Goal: Transaction & Acquisition: Purchase product/service

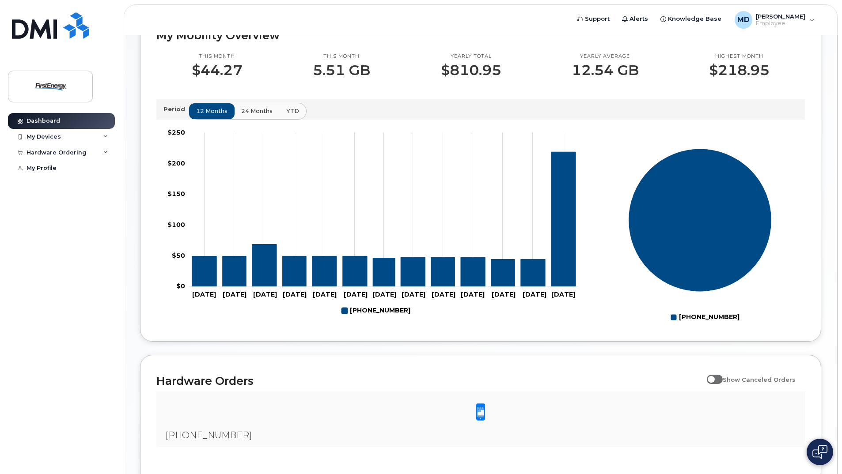
scroll to position [181, 0]
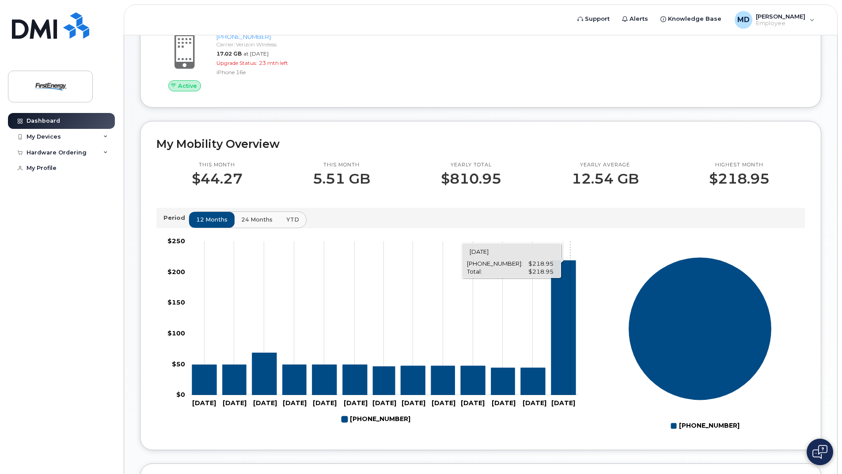
drag, startPoint x: 570, startPoint y: 306, endPoint x: 526, endPoint y: 225, distance: 92.3
click at [526, 225] on div "Period 12 months 24 months YTD" at bounding box center [480, 218] width 649 height 20
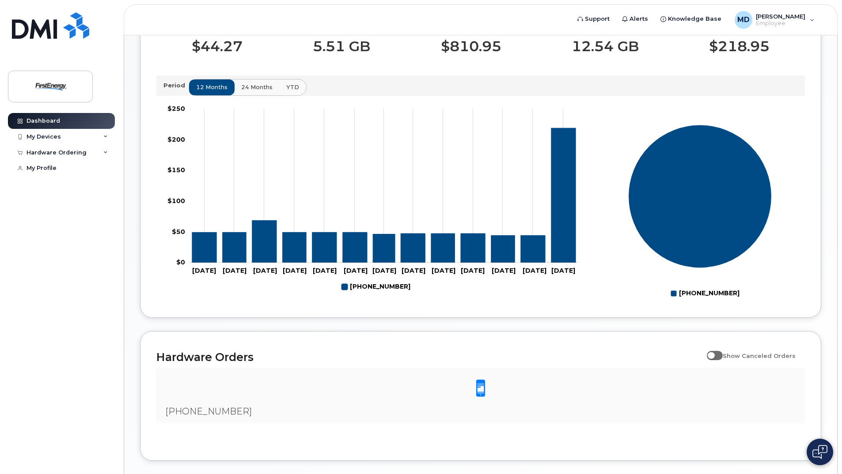
scroll to position [357, 0]
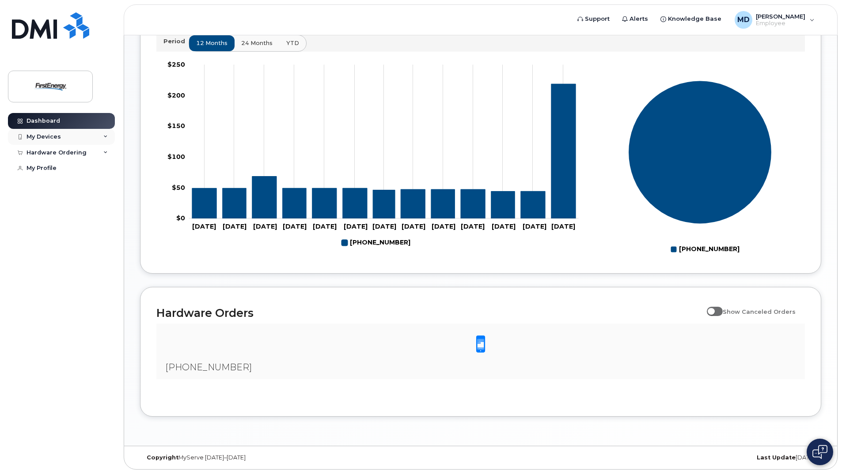
click at [41, 135] on div "My Devices" at bounding box center [44, 136] width 34 height 7
click at [77, 208] on div "Hardware Ordering" at bounding box center [57, 210] width 60 height 7
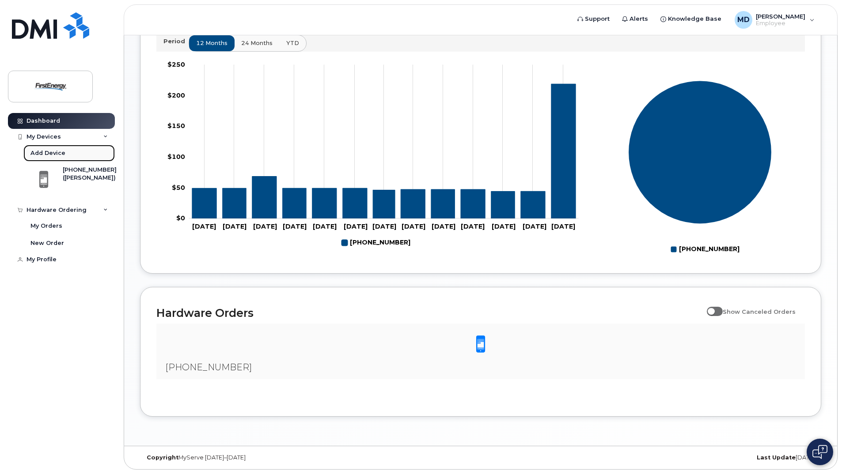
click at [56, 156] on div "Add Device" at bounding box center [47, 153] width 35 height 8
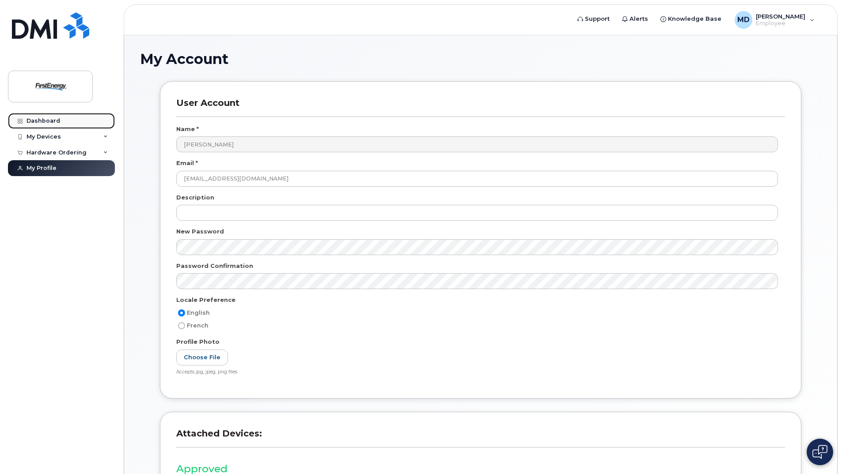
click at [46, 118] on div "Dashboard" at bounding box center [44, 121] width 34 height 7
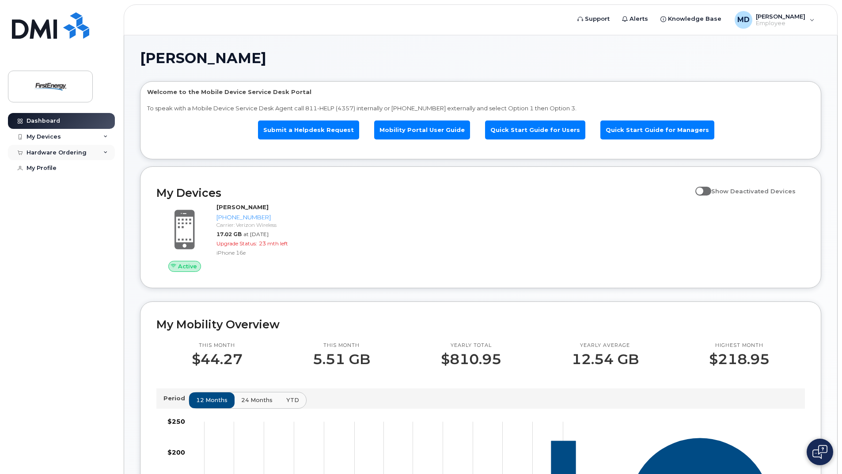
click at [61, 146] on div "Hardware Ordering" at bounding box center [61, 153] width 107 height 16
click at [37, 168] on div "My Orders" at bounding box center [46, 169] width 32 height 8
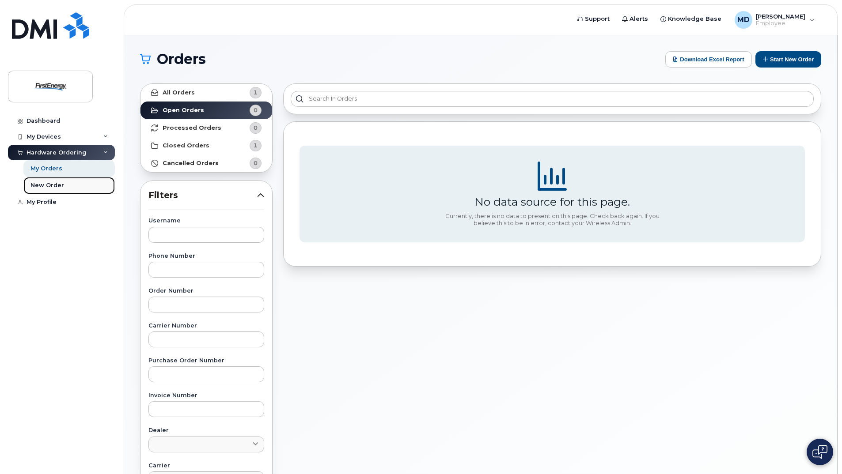
click at [49, 183] on div "New Order" at bounding box center [47, 186] width 34 height 8
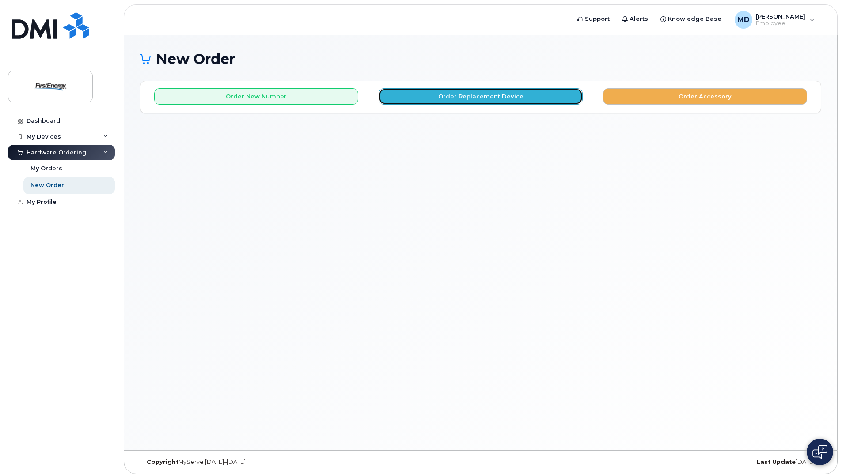
click at [519, 99] on button "Order Replacement Device" at bounding box center [481, 96] width 204 height 16
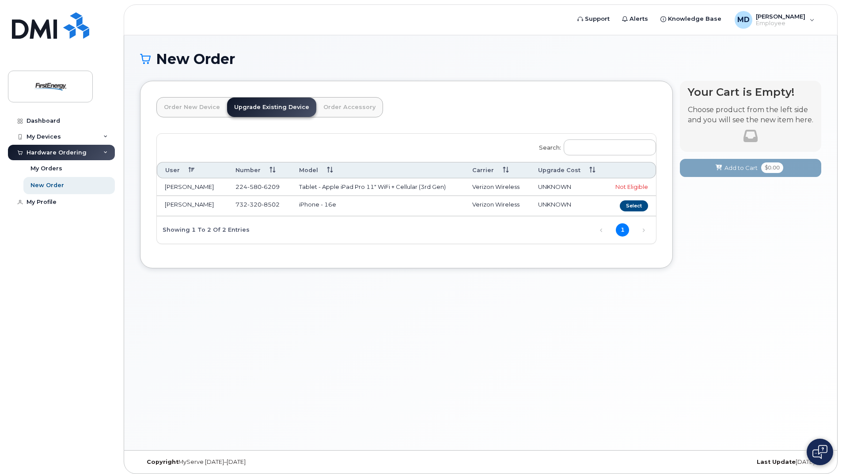
scroll to position [4, 0]
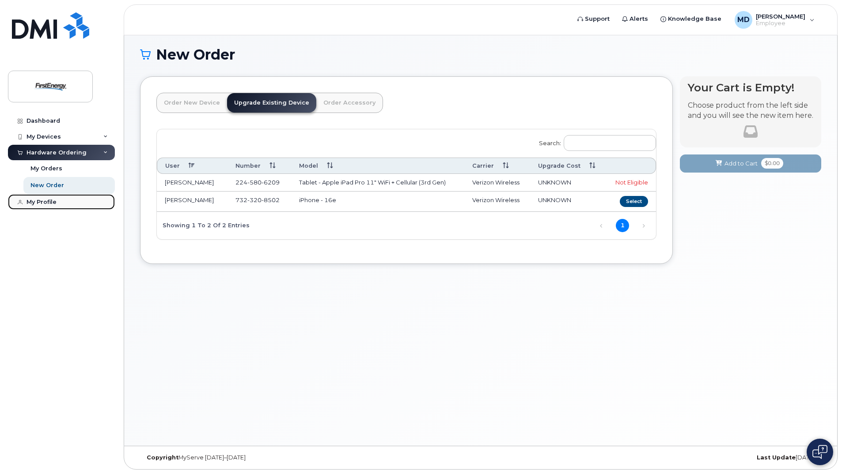
click at [34, 201] on div "My Profile" at bounding box center [42, 202] width 30 height 7
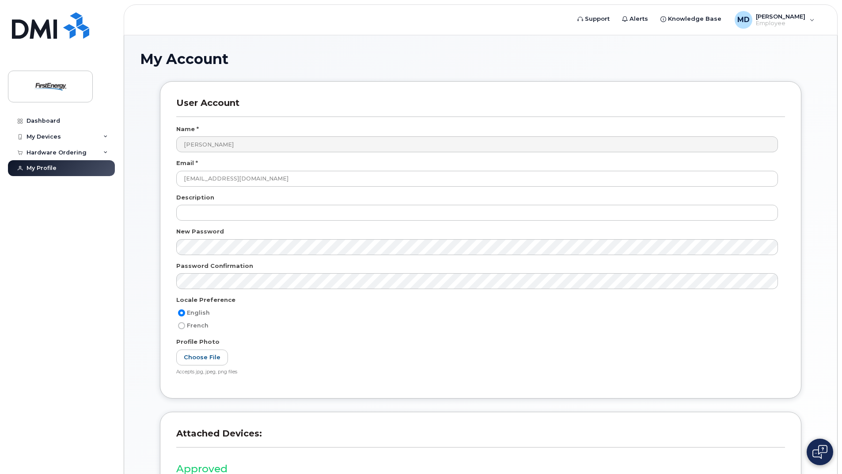
scroll to position [119, 0]
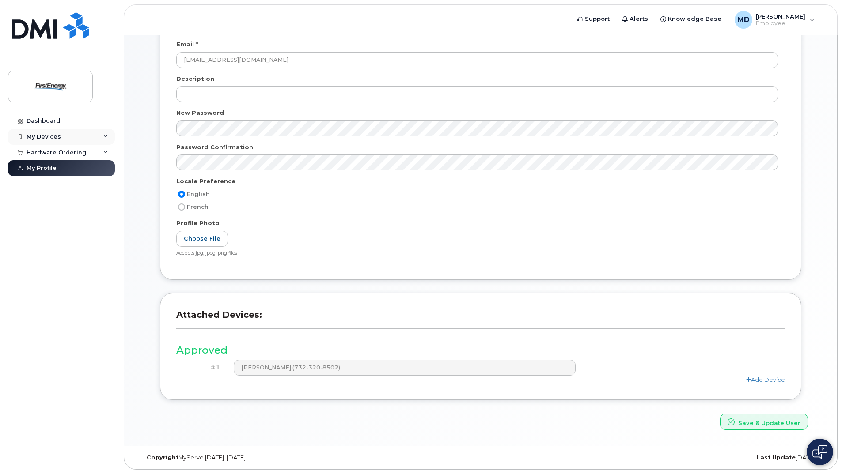
click at [60, 135] on div "My Devices" at bounding box center [61, 137] width 107 height 16
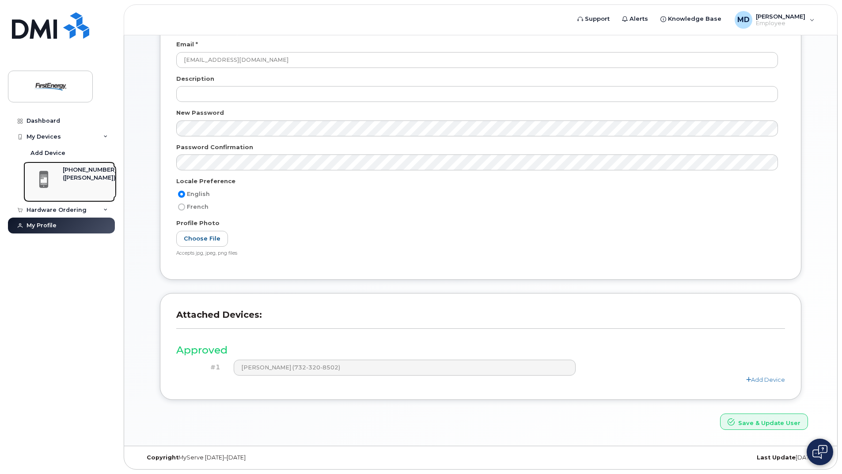
click at [57, 181] on div at bounding box center [44, 179] width 32 height 27
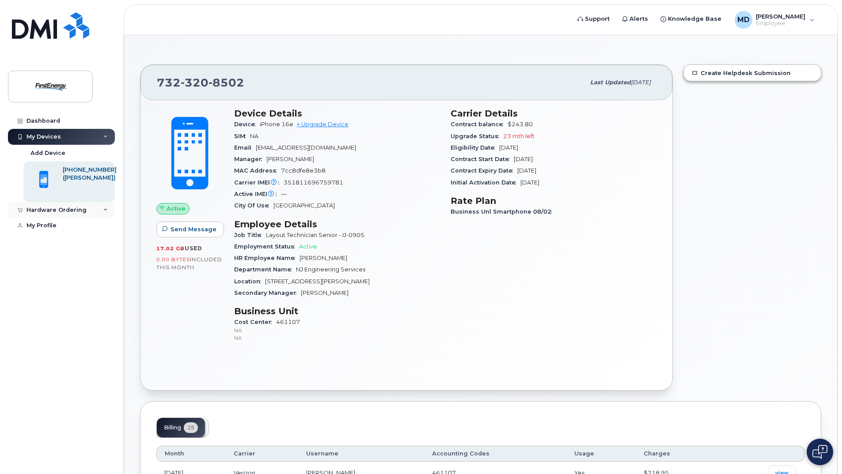
click at [80, 205] on div "Hardware Ordering" at bounding box center [61, 210] width 107 height 16
click at [59, 84] on img at bounding box center [50, 87] width 68 height 26
